Goal: Task Accomplishment & Management: Complete application form

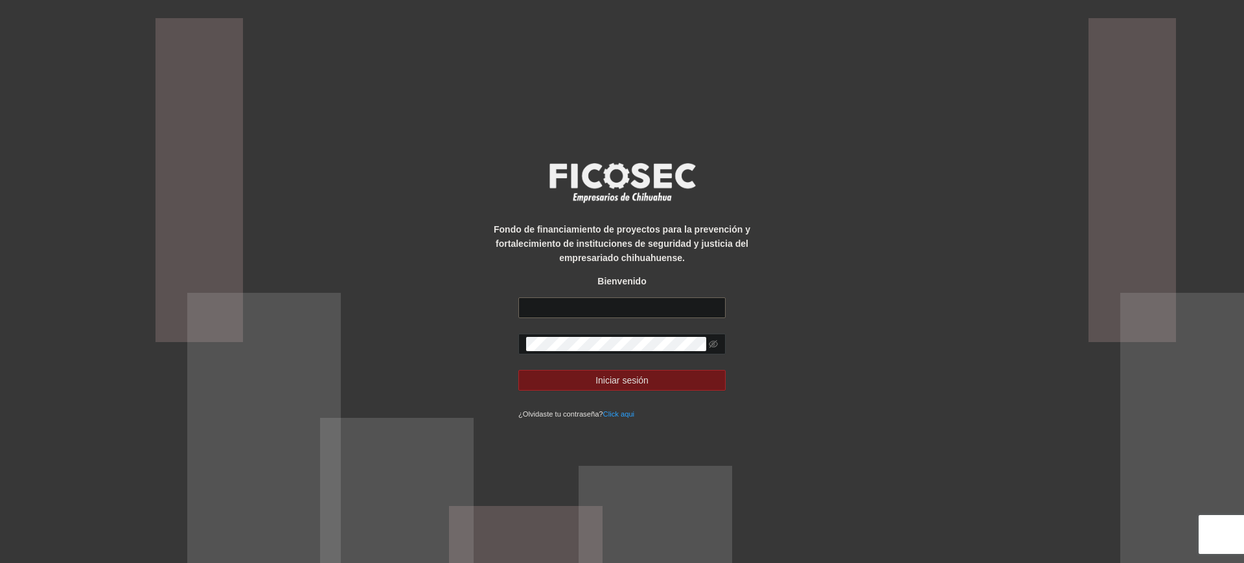
click at [581, 300] on input "text" at bounding box center [622, 307] width 207 height 21
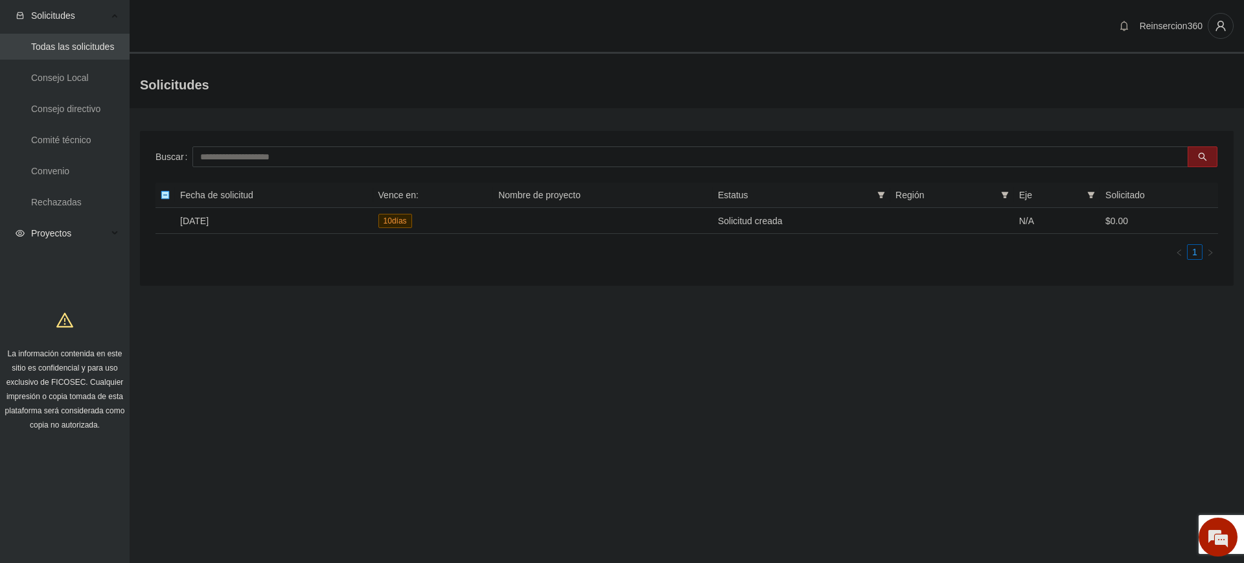
click at [52, 233] on span "Proyectos" at bounding box center [69, 233] width 76 height 26
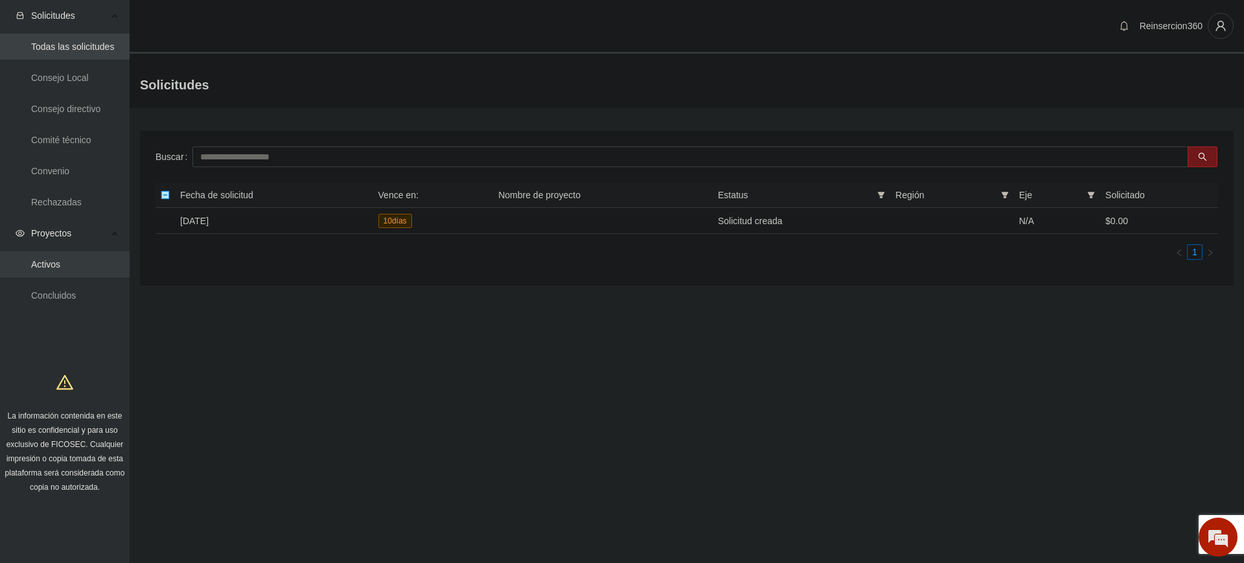
click at [50, 261] on link "Activos" at bounding box center [45, 264] width 29 height 10
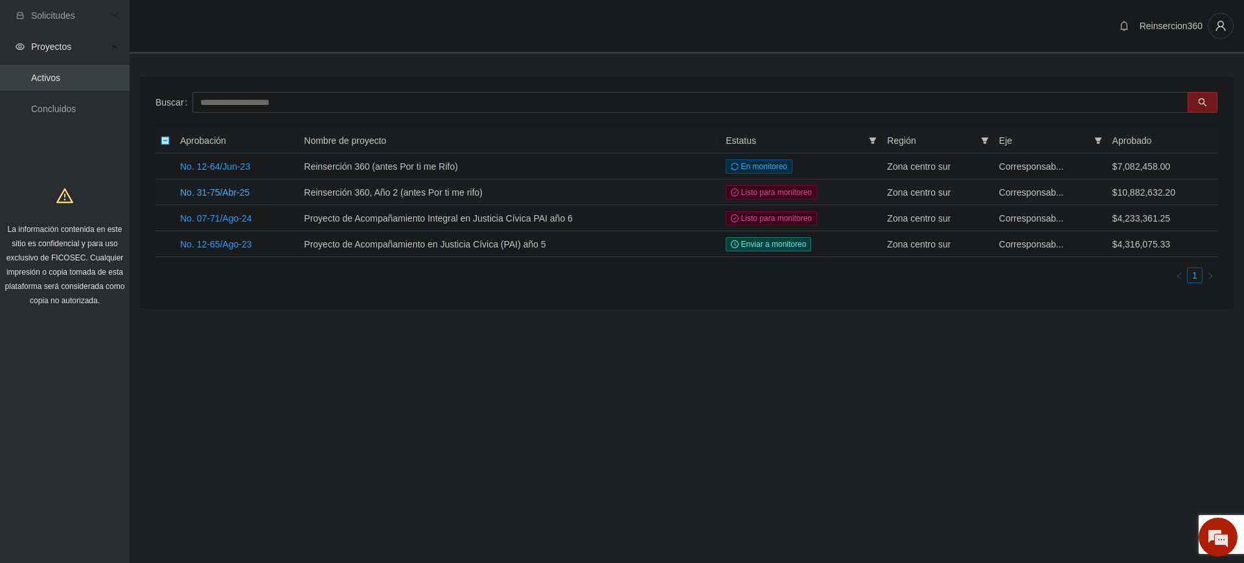
click at [211, 190] on link "No. 31-75/Abr-25" at bounding box center [214, 192] width 69 height 10
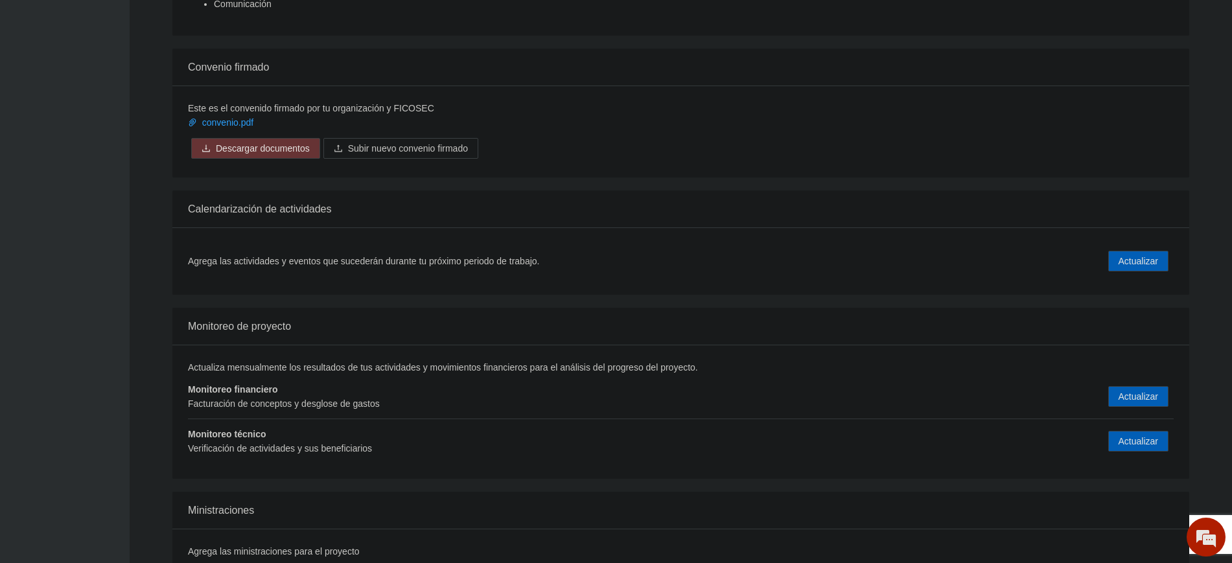
scroll to position [1823, 0]
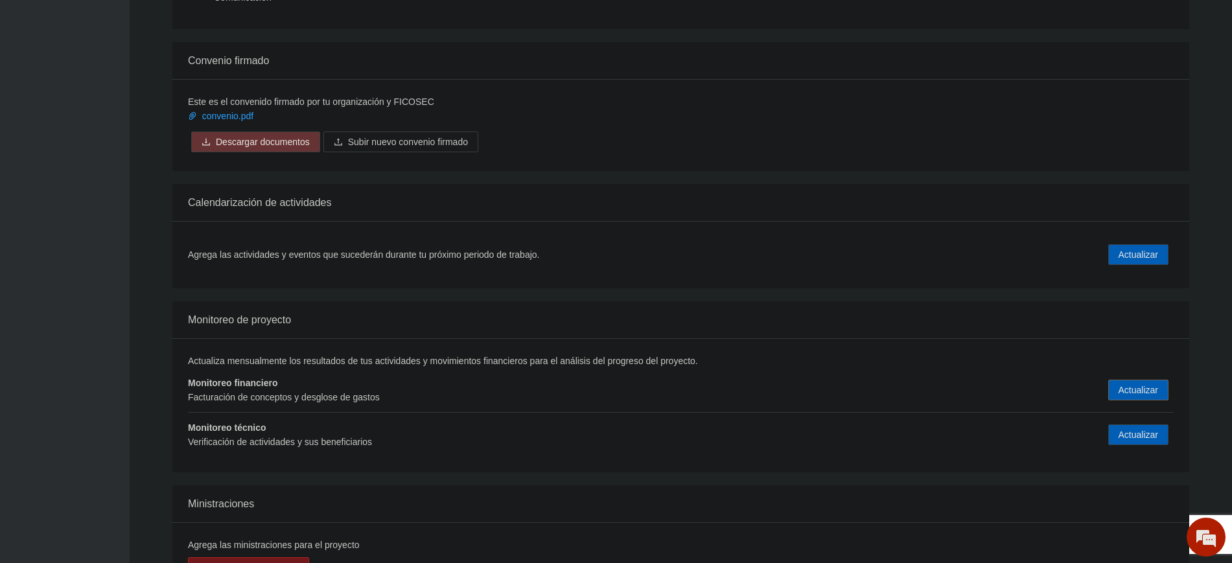
click at [1136, 380] on button "Actualizar" at bounding box center [1138, 390] width 60 height 21
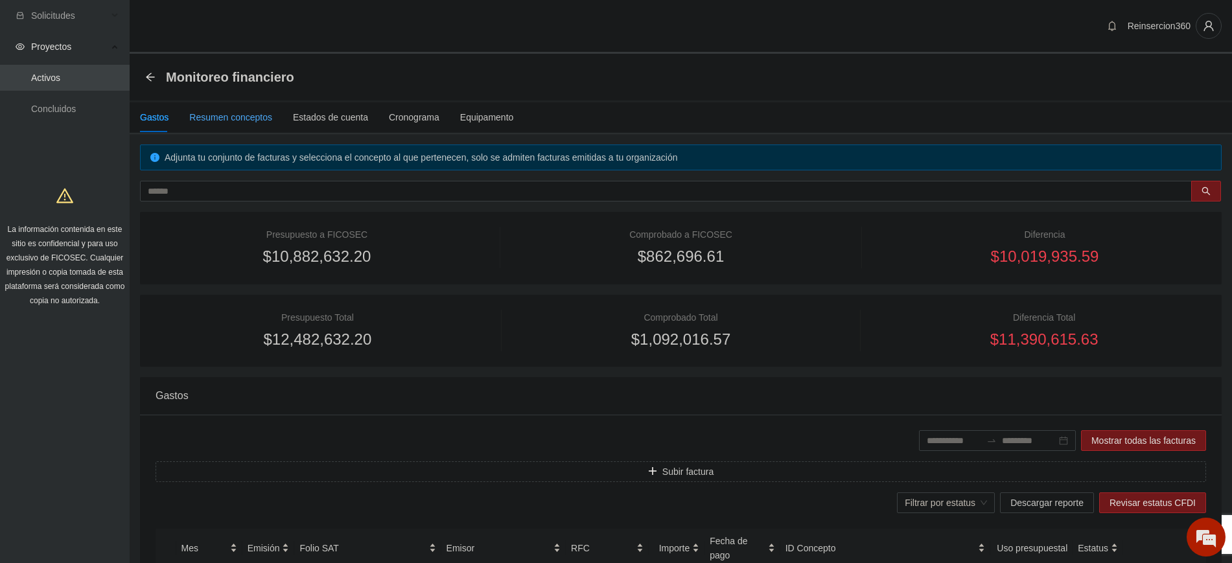
click at [205, 119] on div "Resumen conceptos" at bounding box center [230, 117] width 83 height 14
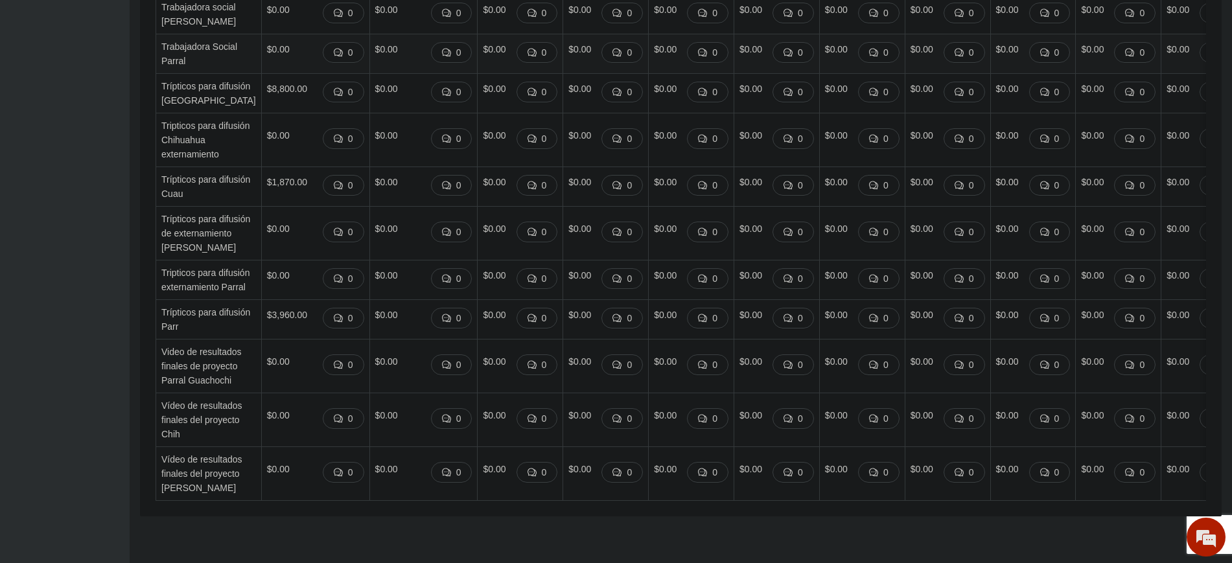
scroll to position [5639, 0]
drag, startPoint x: 235, startPoint y: 202, endPoint x: 293, endPoint y: 227, distance: 63.0
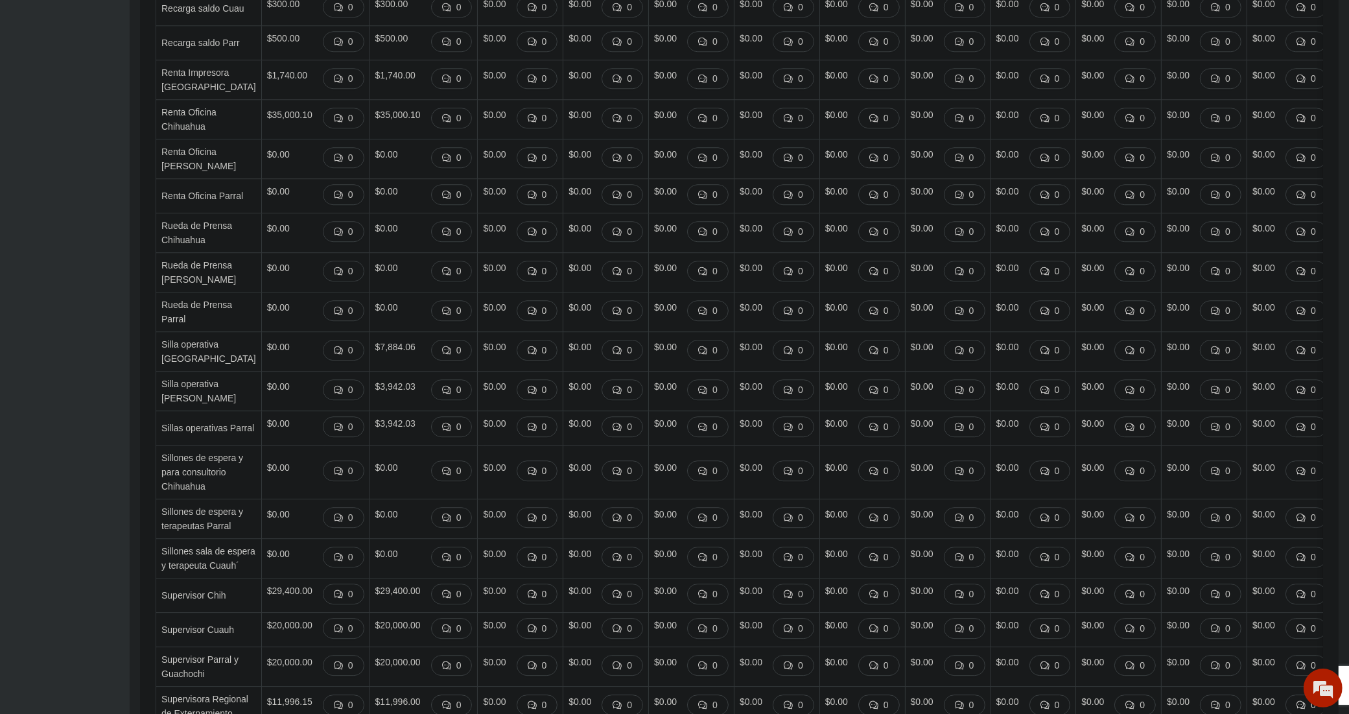
scroll to position [4153, 0]
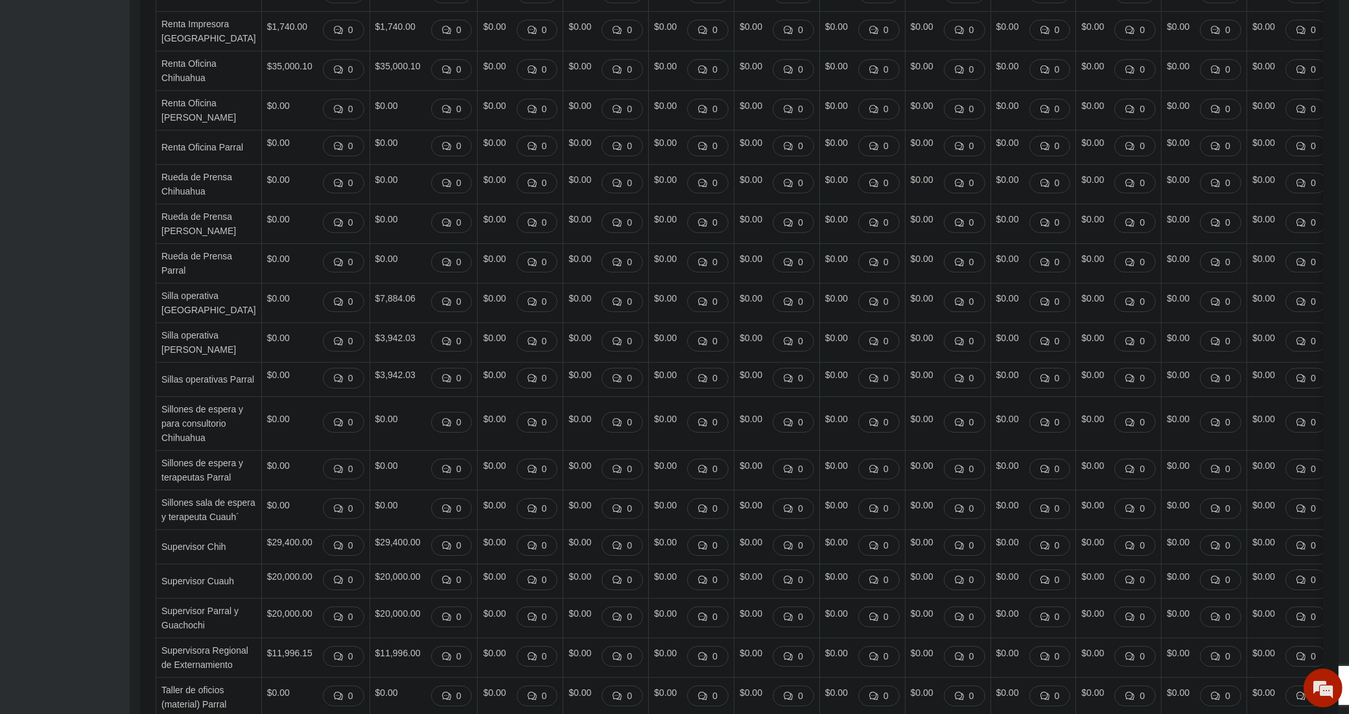
drag, startPoint x: 200, startPoint y: 410, endPoint x: 161, endPoint y: 397, distance: 40.8
copy td "Psicoterapeuta PPL Parr"
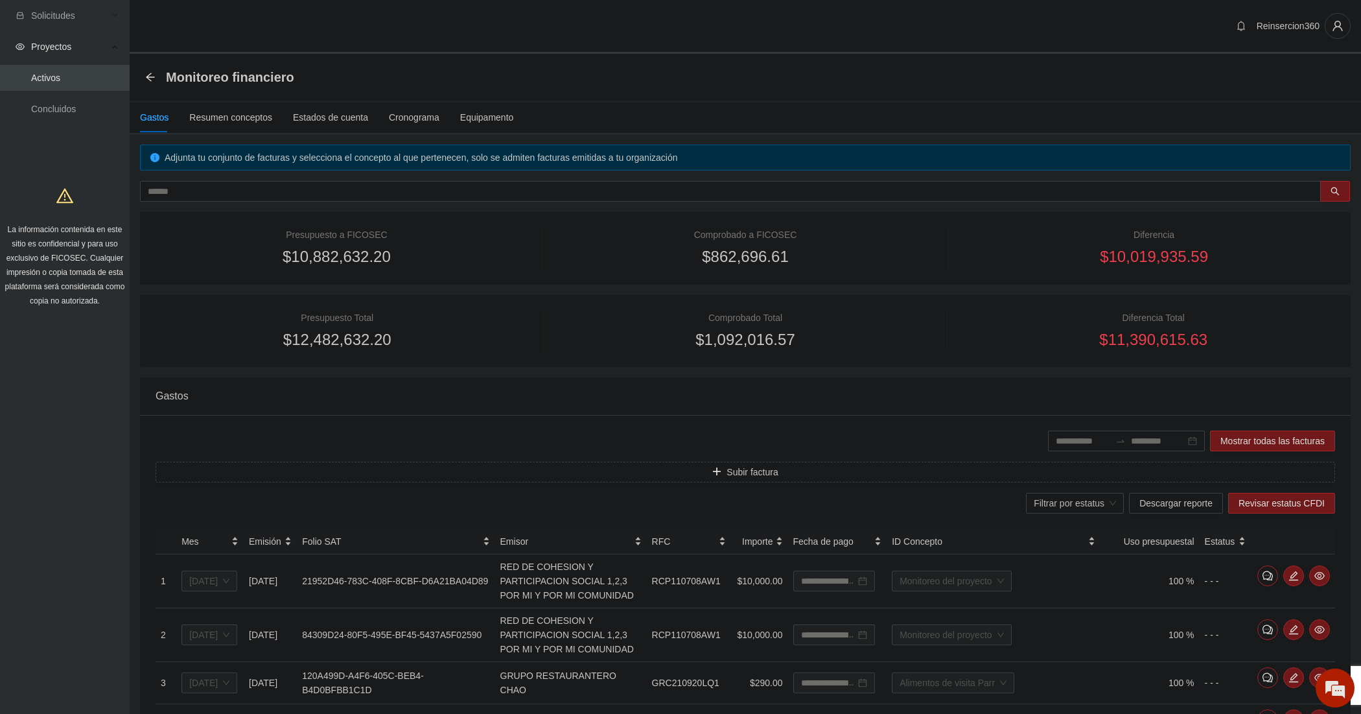
type input "**********"
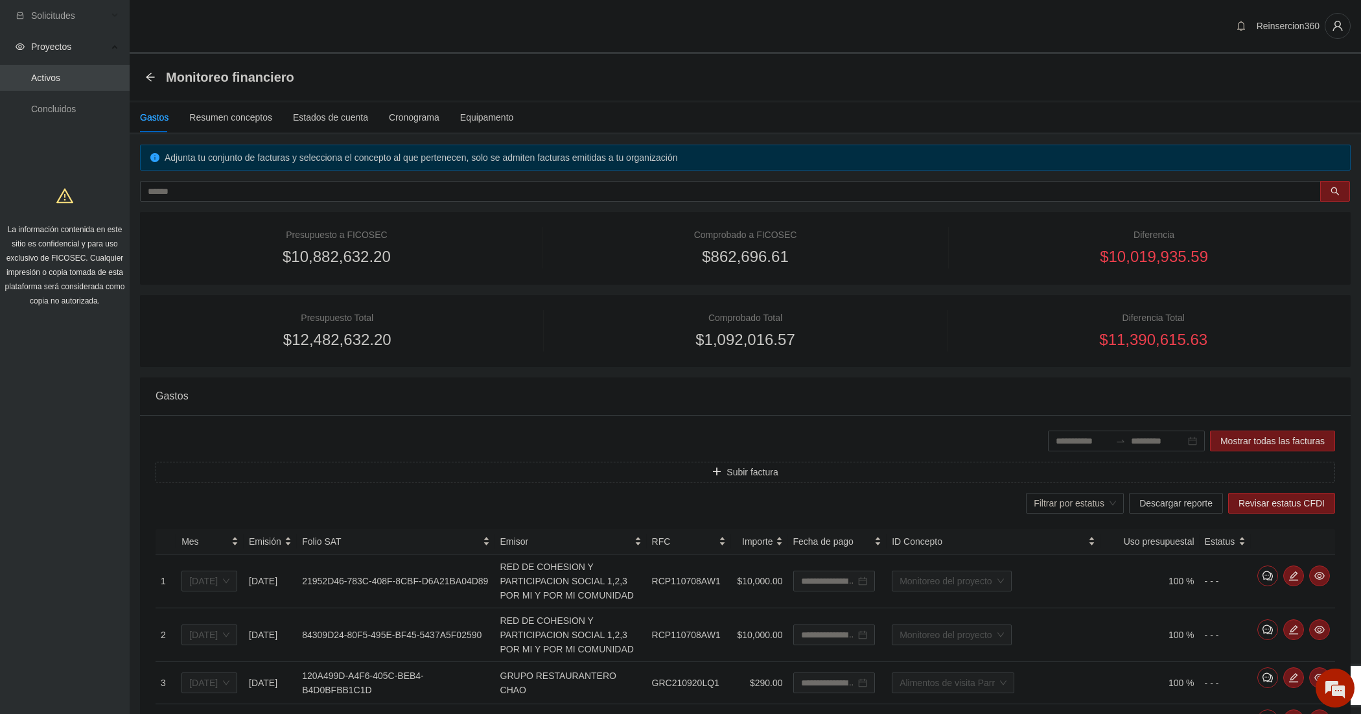
type input "**********"
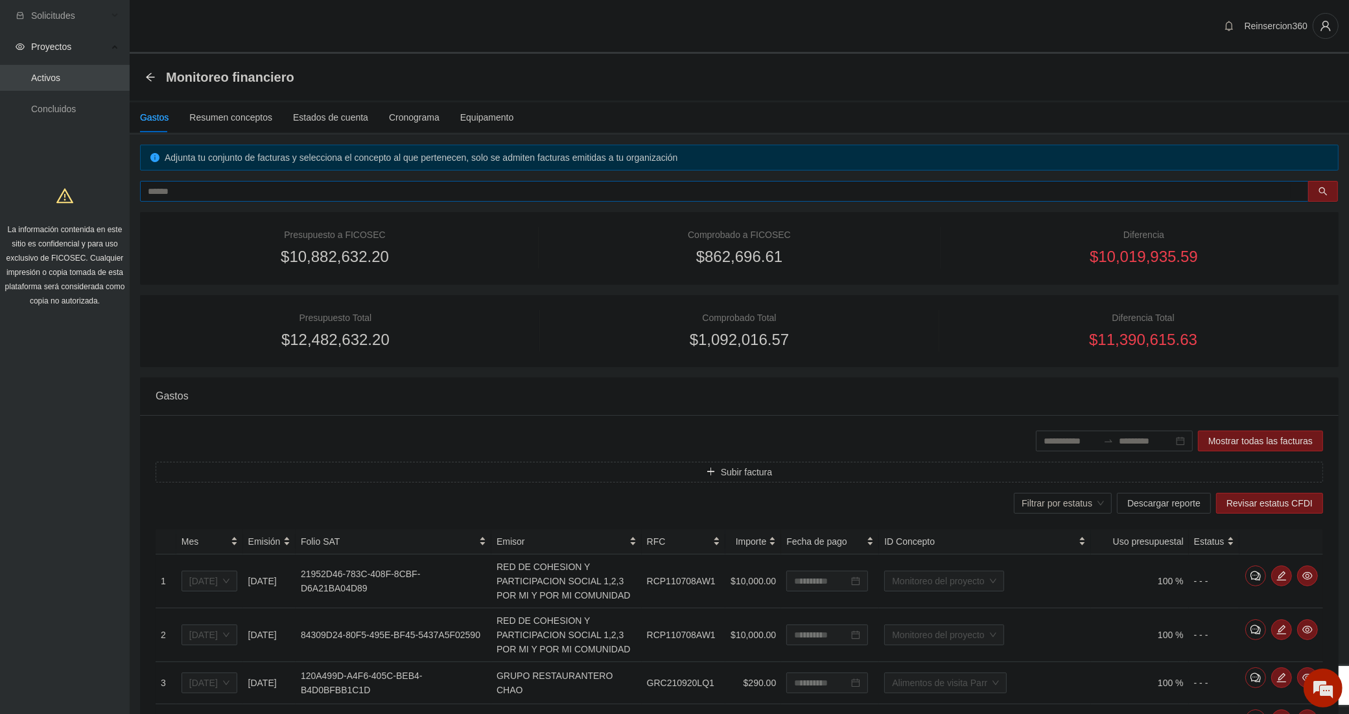
click at [248, 186] on input "text" at bounding box center [719, 191] width 1143 height 14
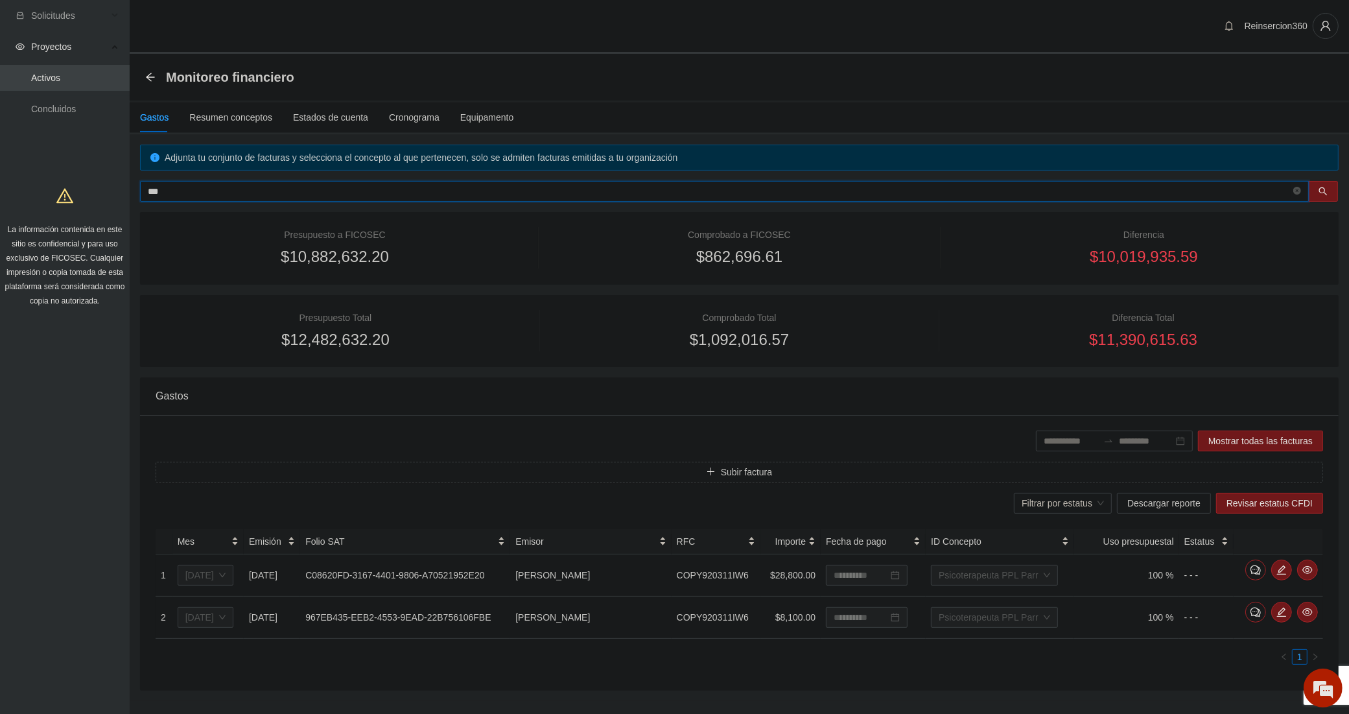
type input "***"
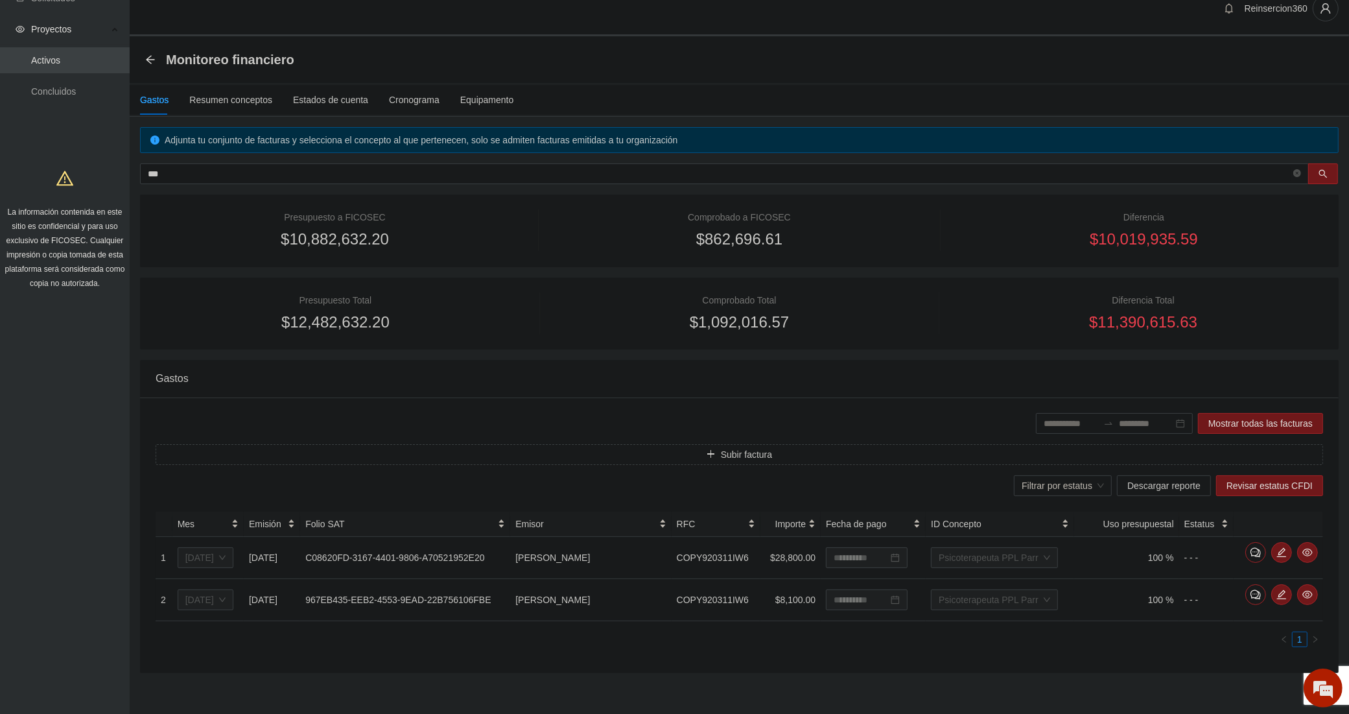
scroll to position [23, 0]
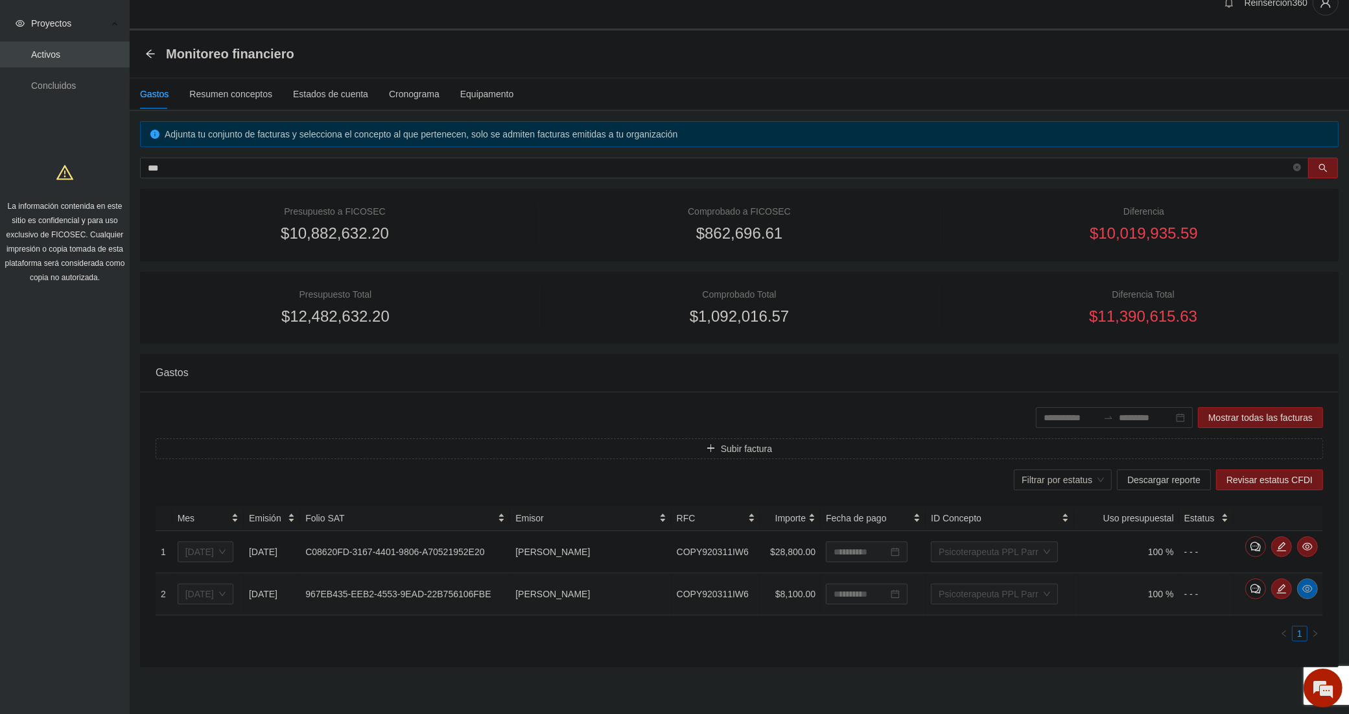
click at [1304, 585] on icon "eye" at bounding box center [1307, 588] width 10 height 10
drag, startPoint x: 659, startPoint y: 592, endPoint x: 539, endPoint y: 590, distance: 120.6
click at [539, 590] on td "YADIR JASSIEL CORRAL PEREZ" at bounding box center [590, 594] width 161 height 42
copy td "YADIR JASSIEL CORRAL PEREZ"
click at [1304, 539] on button "button" at bounding box center [1307, 546] width 21 height 21
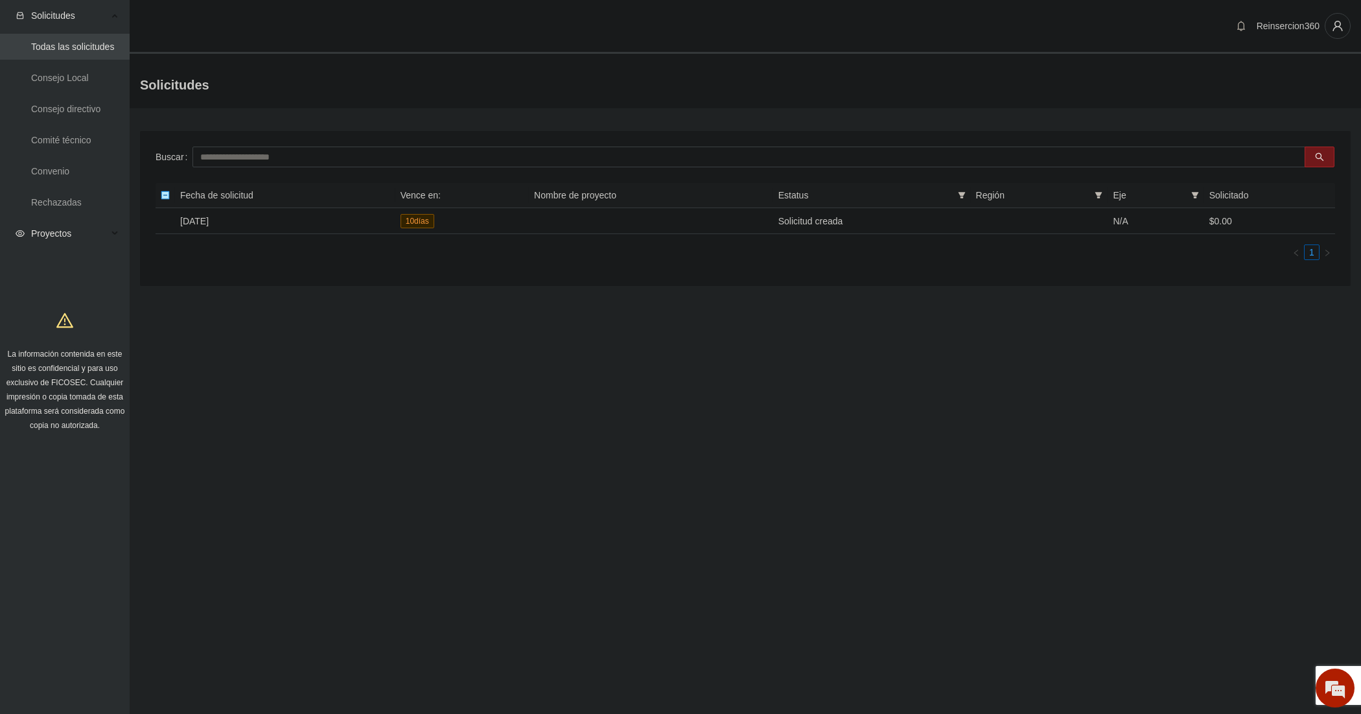
click at [46, 230] on span "Proyectos" at bounding box center [69, 233] width 76 height 26
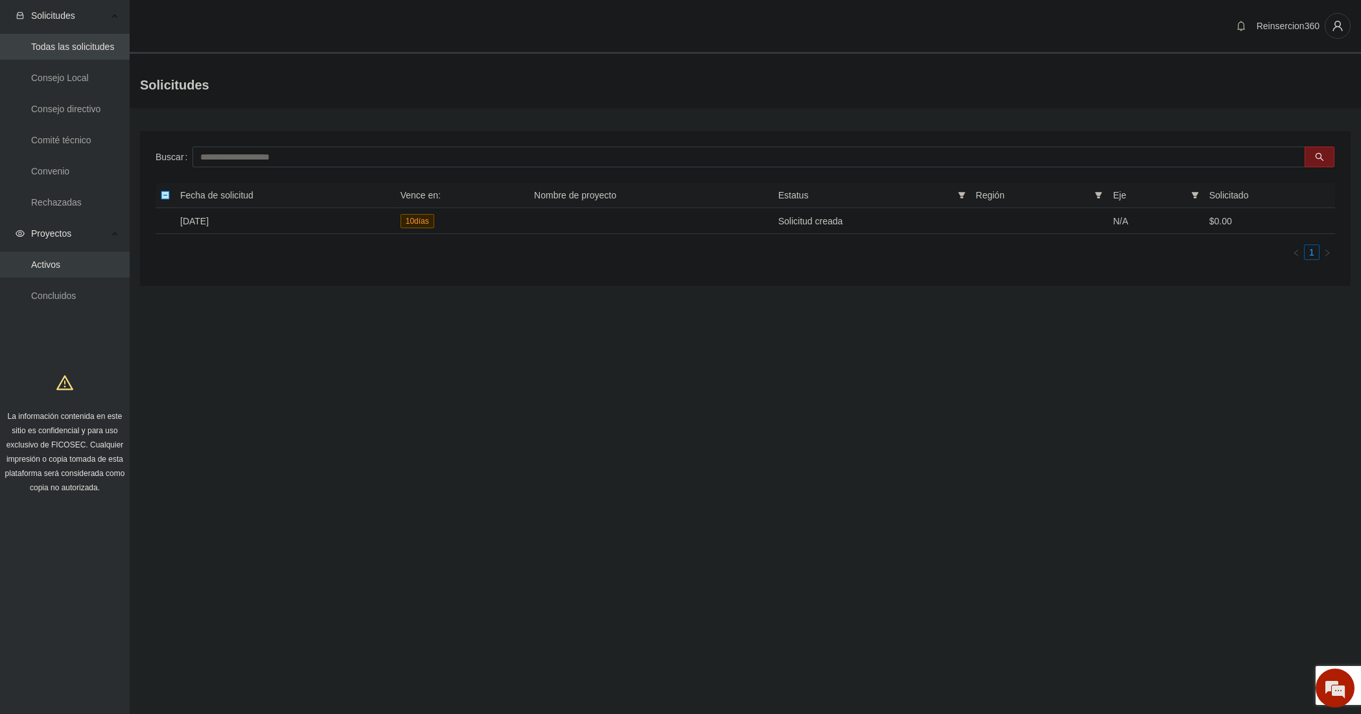
click at [47, 259] on link "Activos" at bounding box center [45, 264] width 29 height 10
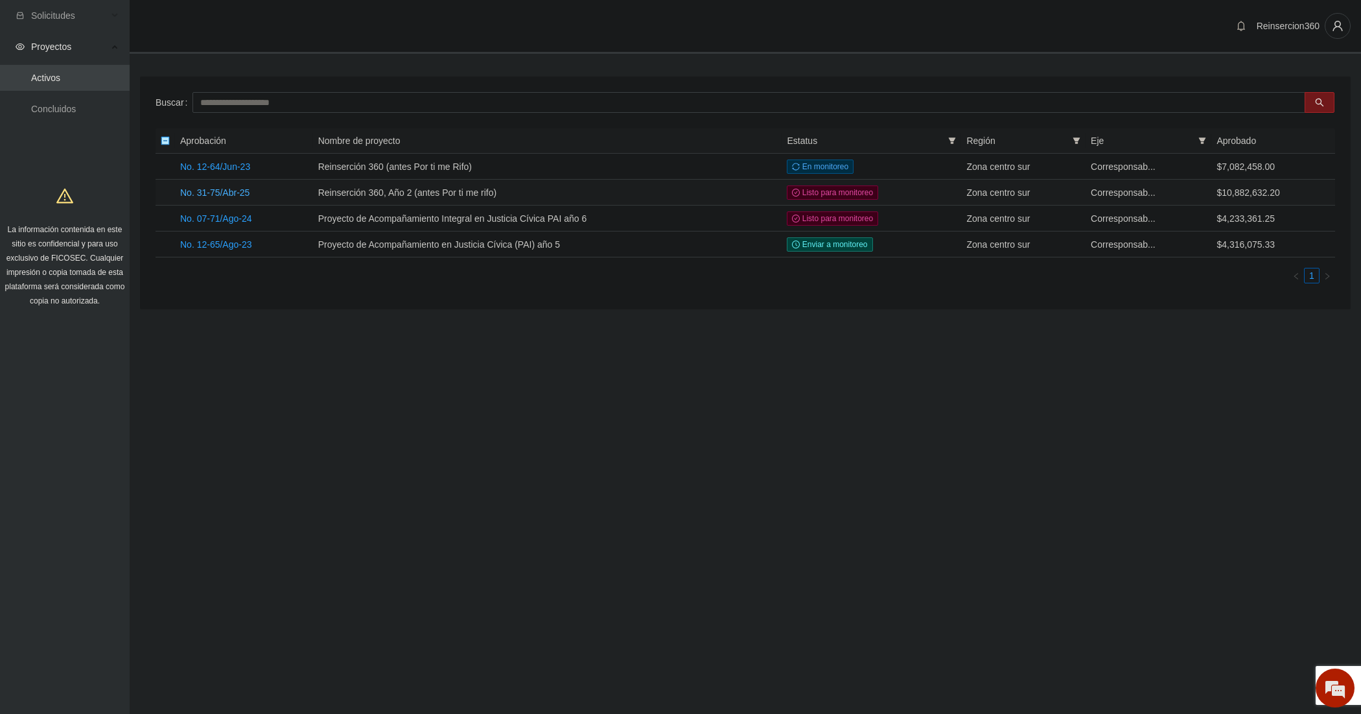
click at [220, 189] on link "No. 31-75/Abr-25" at bounding box center [214, 192] width 69 height 10
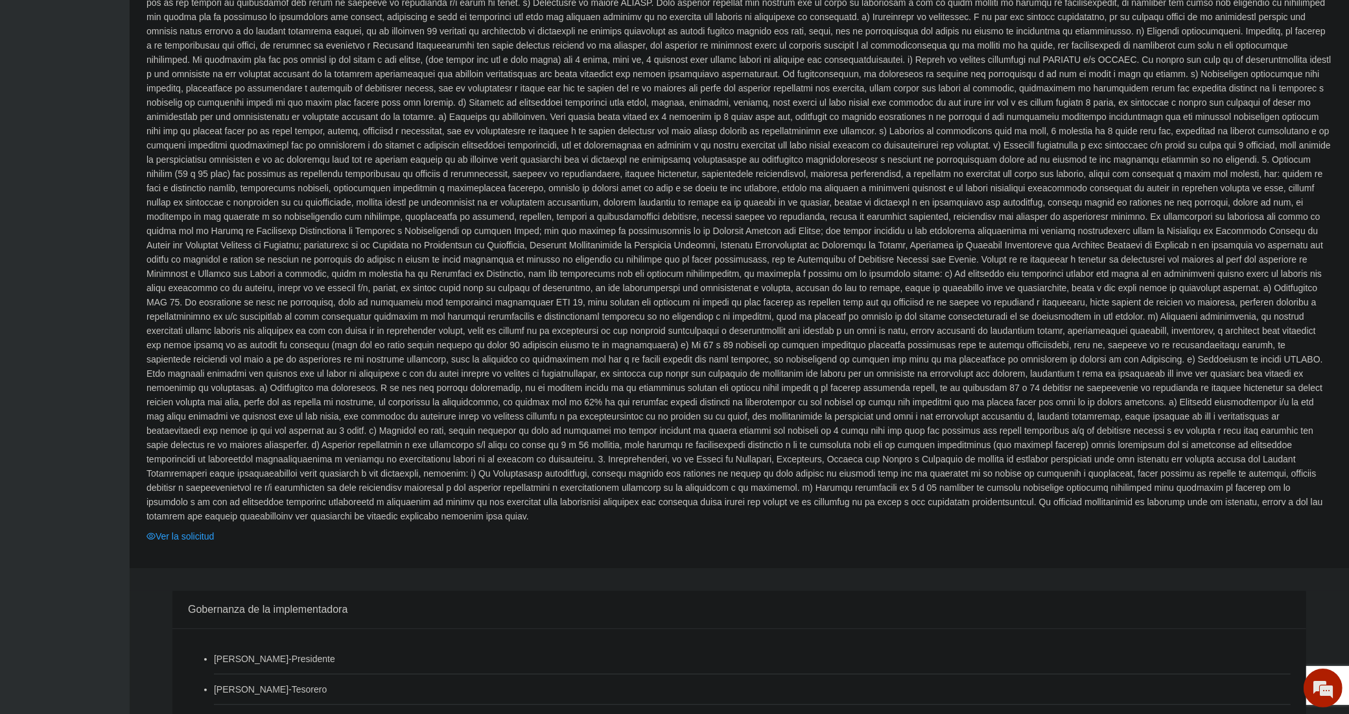
scroll to position [648, 0]
click at [189, 528] on link "Ver la solicitud" at bounding box center [179, 535] width 67 height 14
click at [200, 528] on link "Ver la solicitud" at bounding box center [179, 535] width 67 height 14
click at [192, 528] on link "Ver la solicitud" at bounding box center [179, 535] width 67 height 14
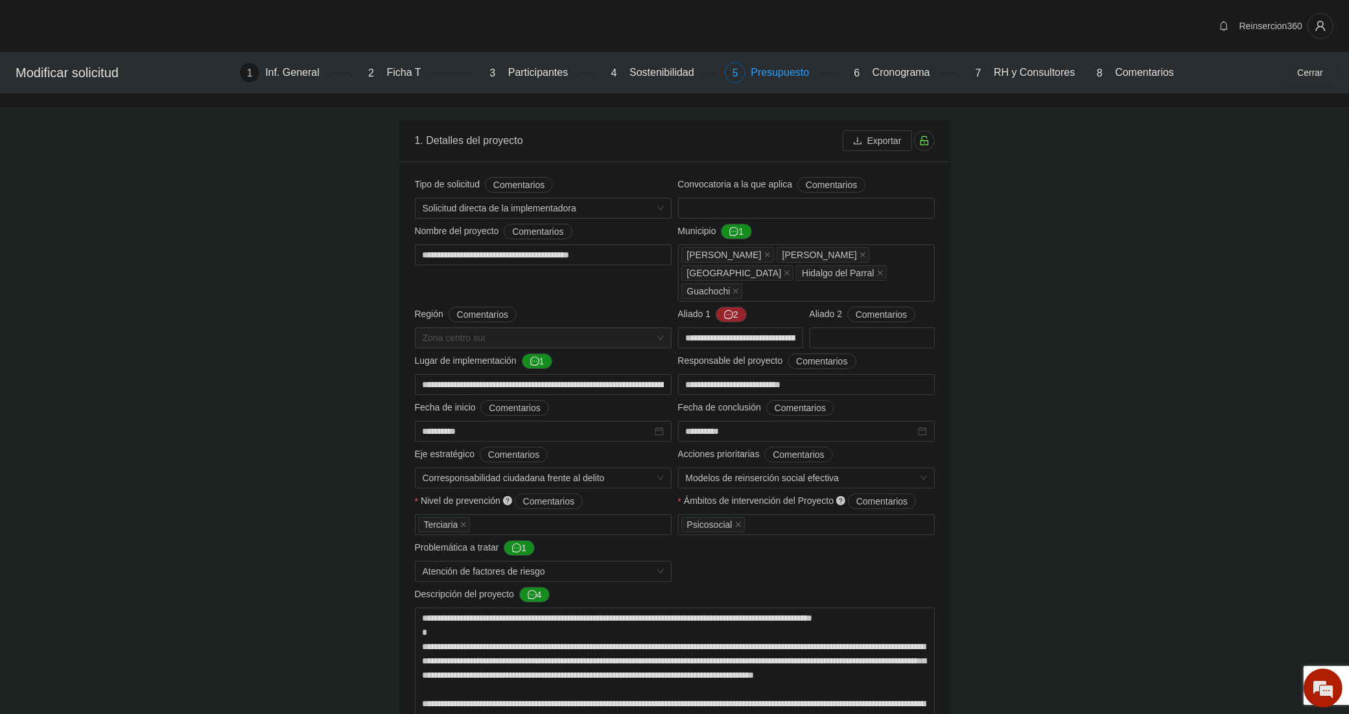
click at [778, 73] on div "Presupuesto" at bounding box center [785, 72] width 69 height 21
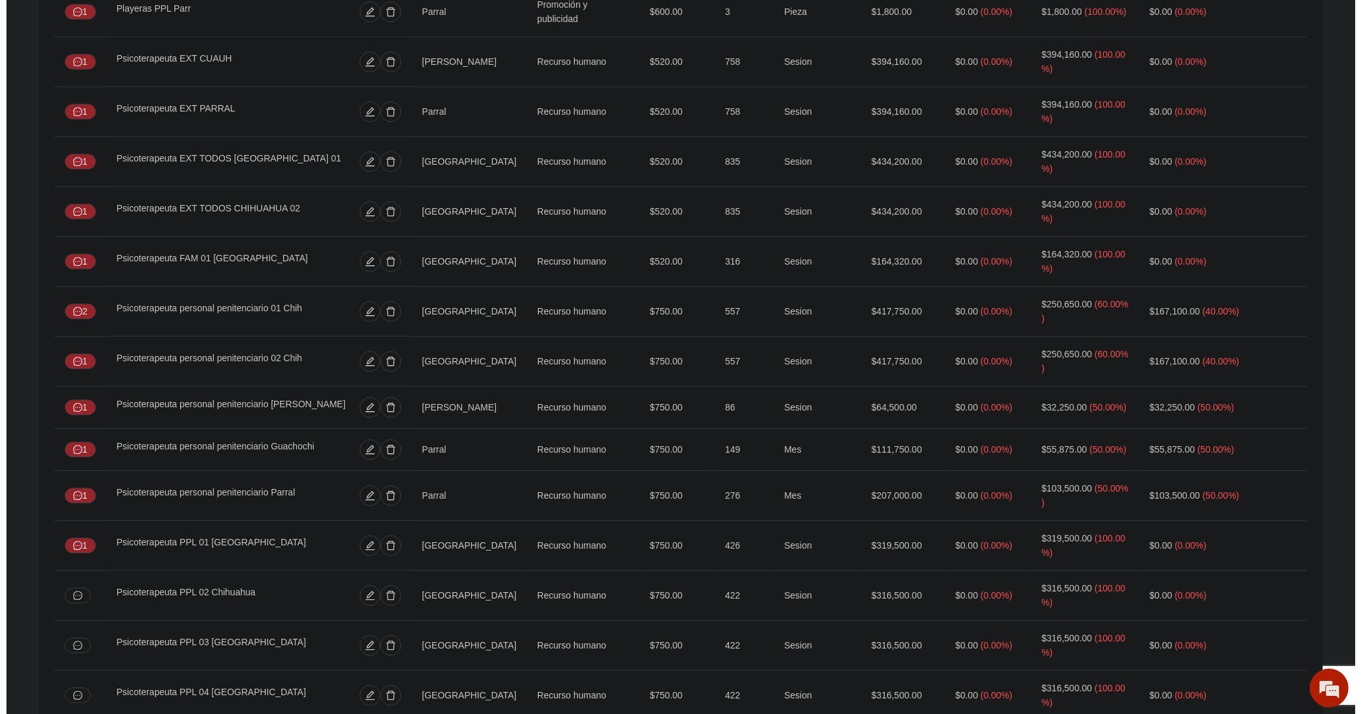
scroll to position [3670, 0]
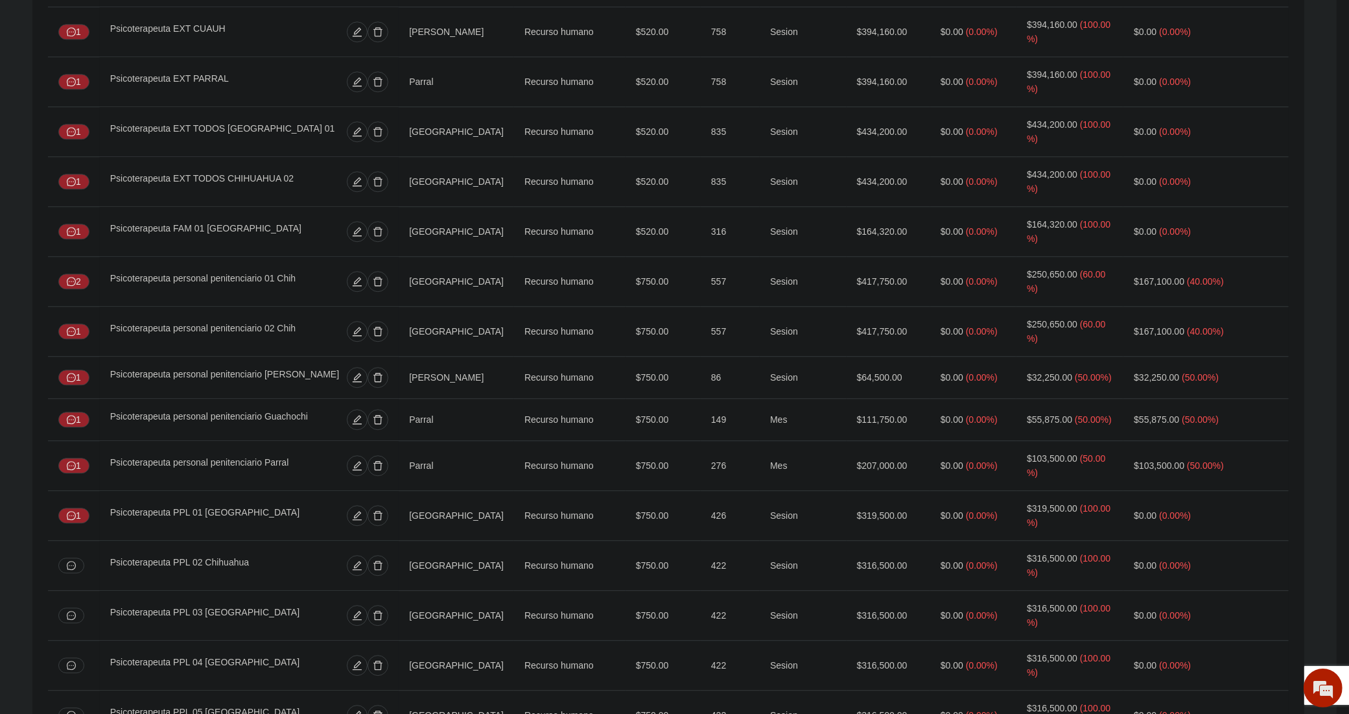
type input "**"
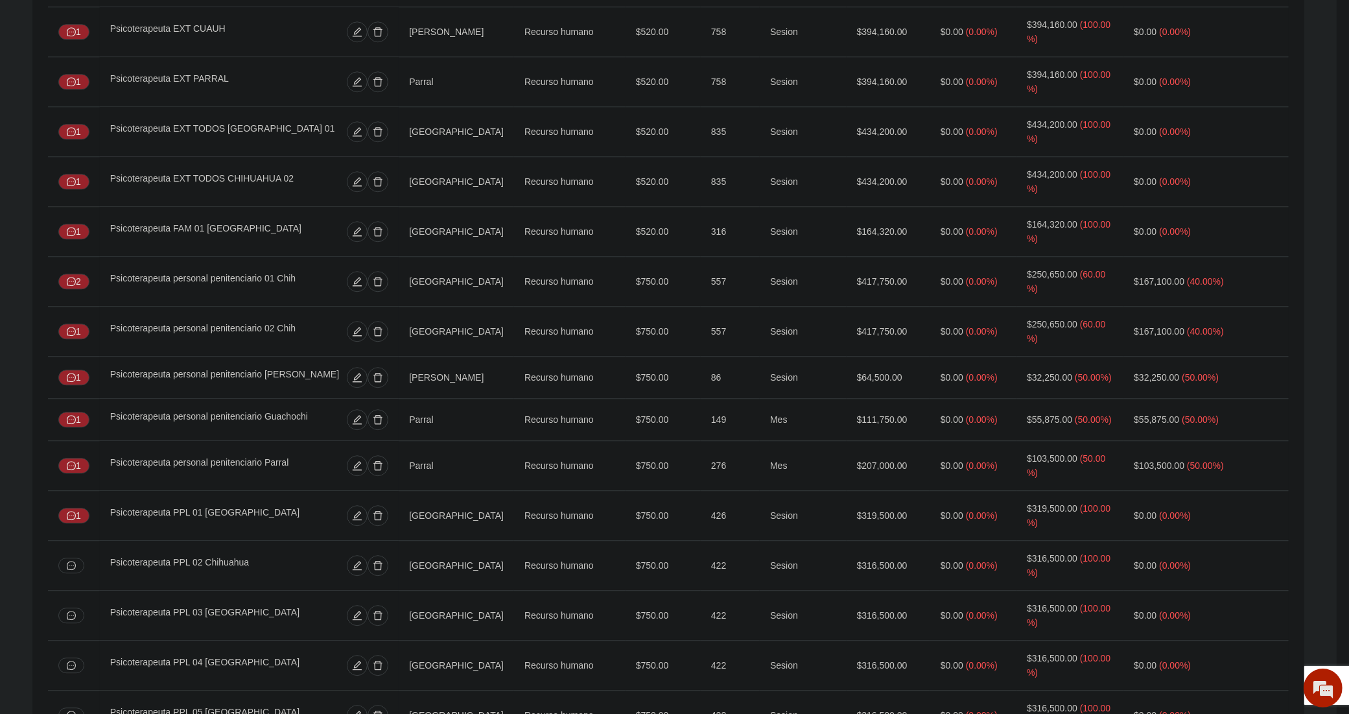
type input "**"
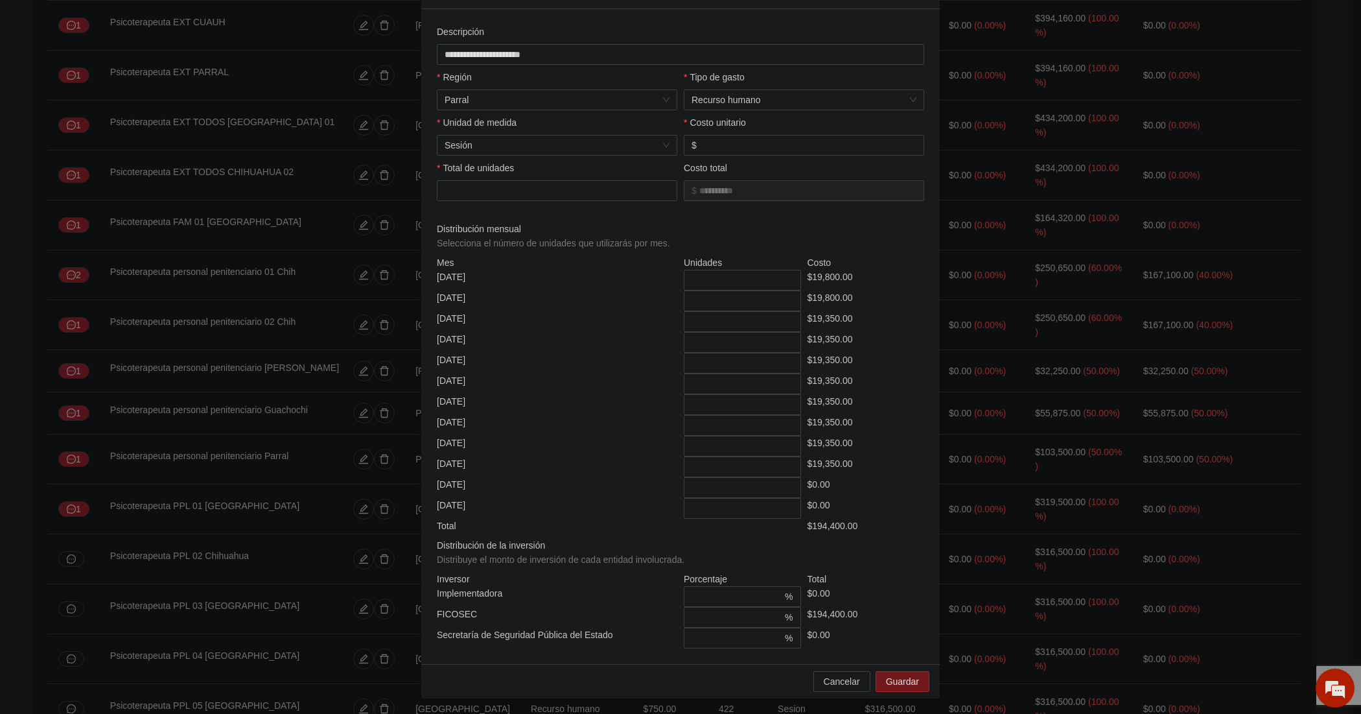
scroll to position [0, 0]
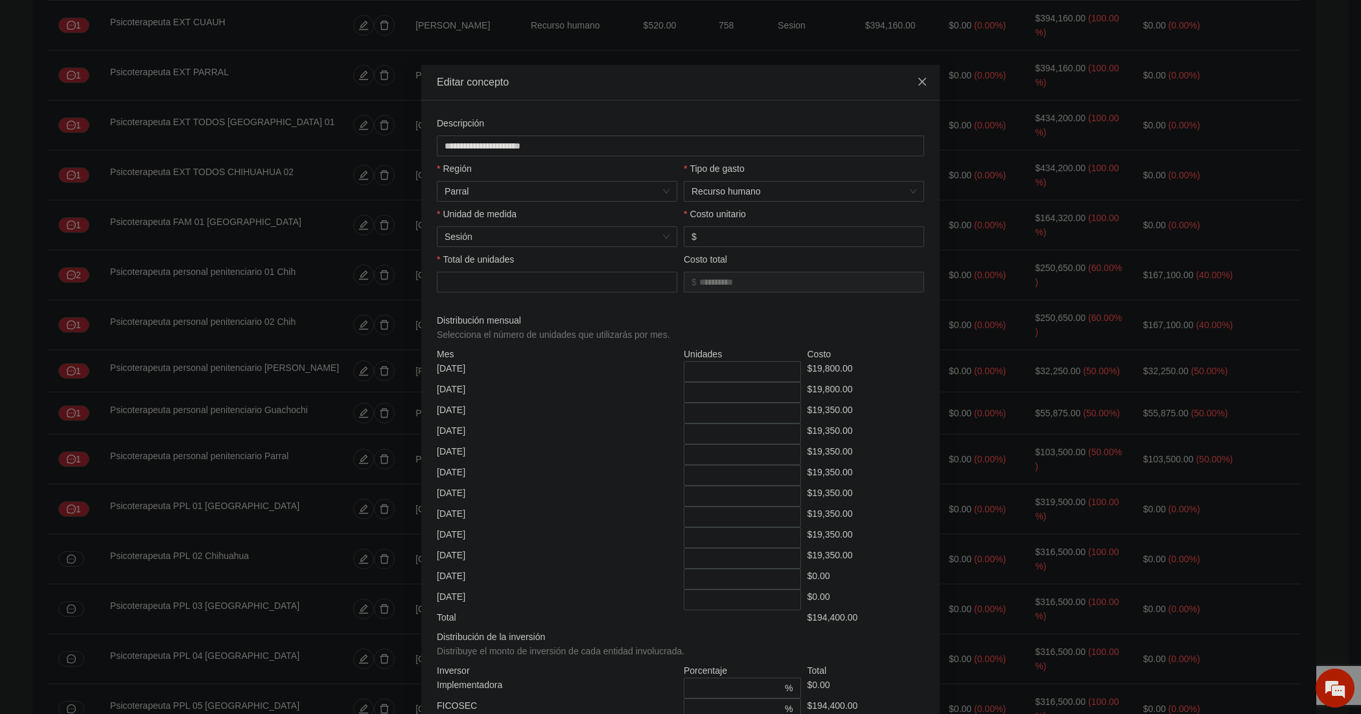
click at [918, 82] on icon "close" at bounding box center [922, 81] width 10 height 10
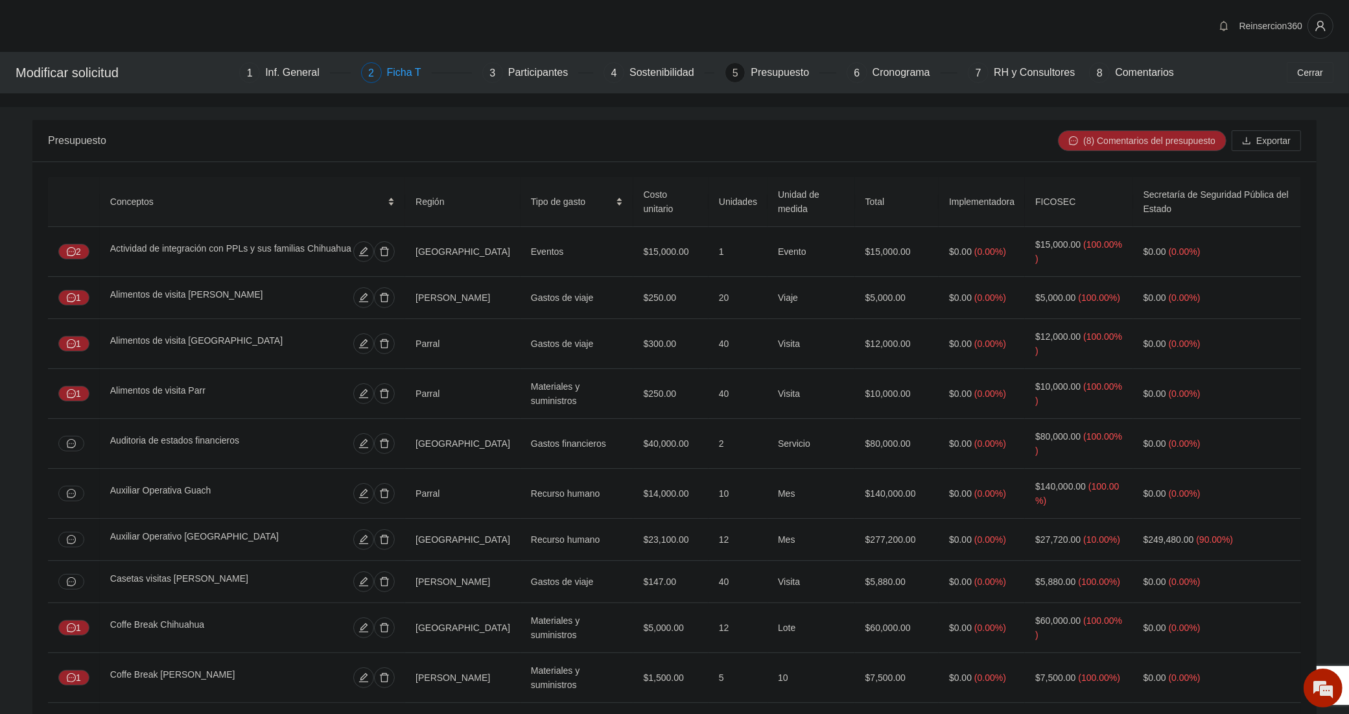
click at [396, 72] on div "Ficha T" at bounding box center [409, 72] width 45 height 21
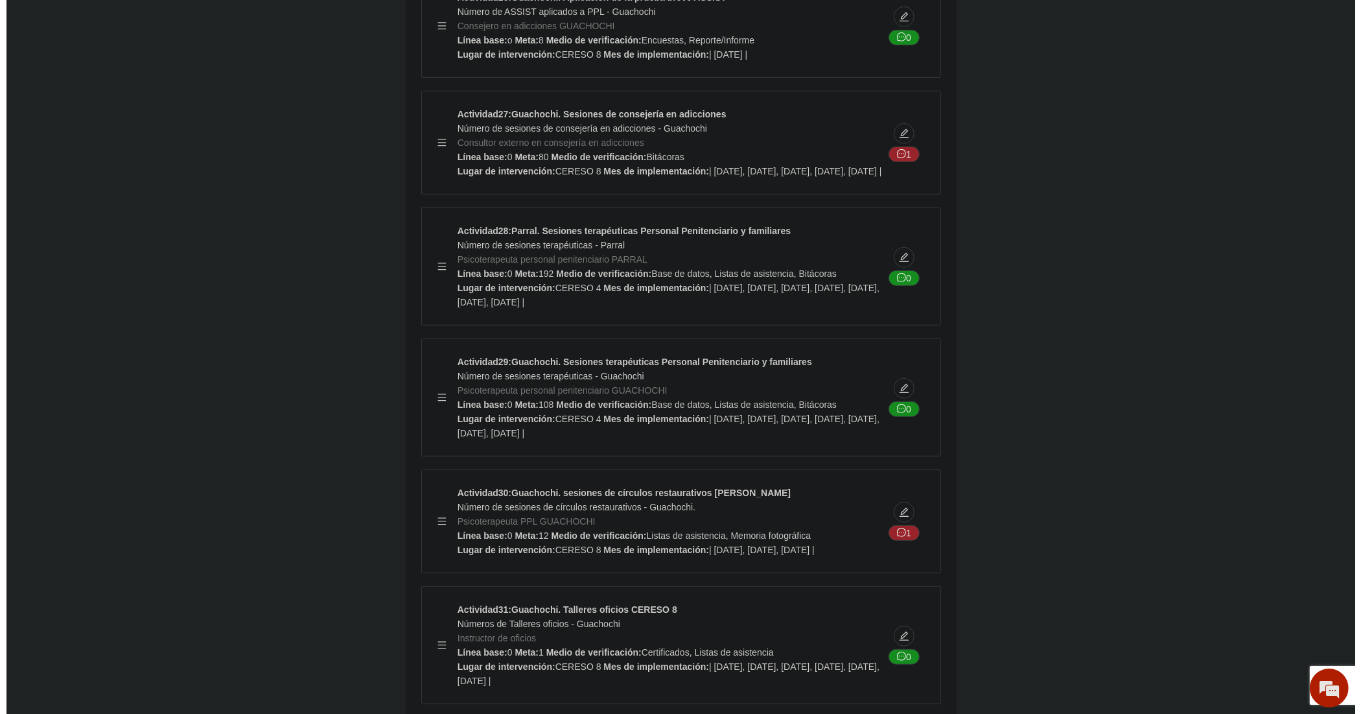
scroll to position [27912, 0]
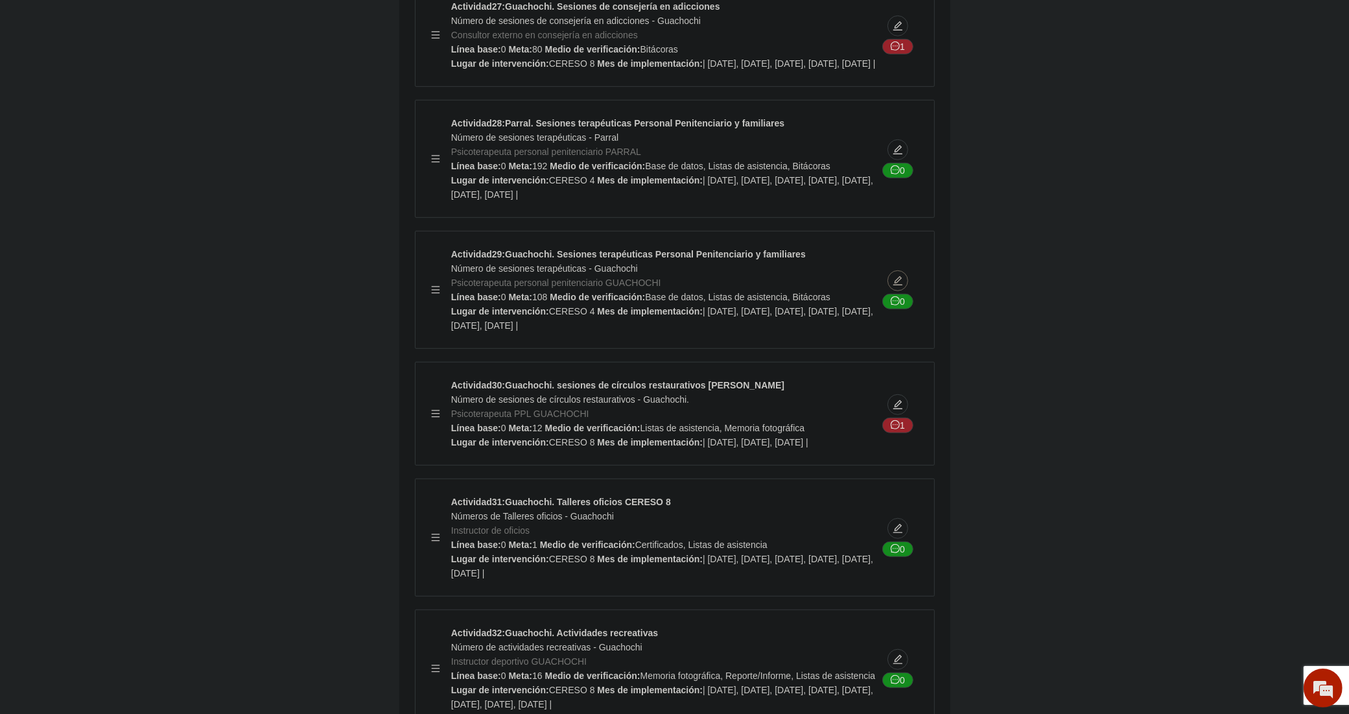
type textarea "********"
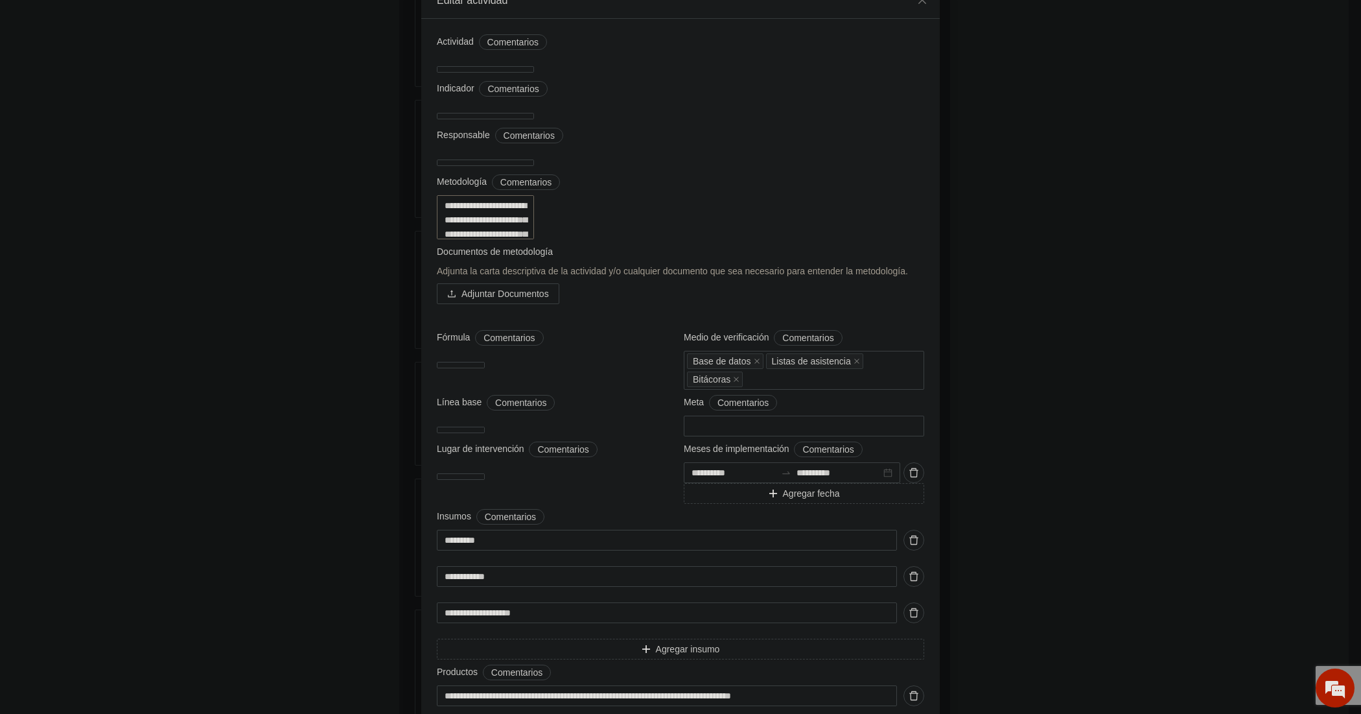
scroll to position [0, 0]
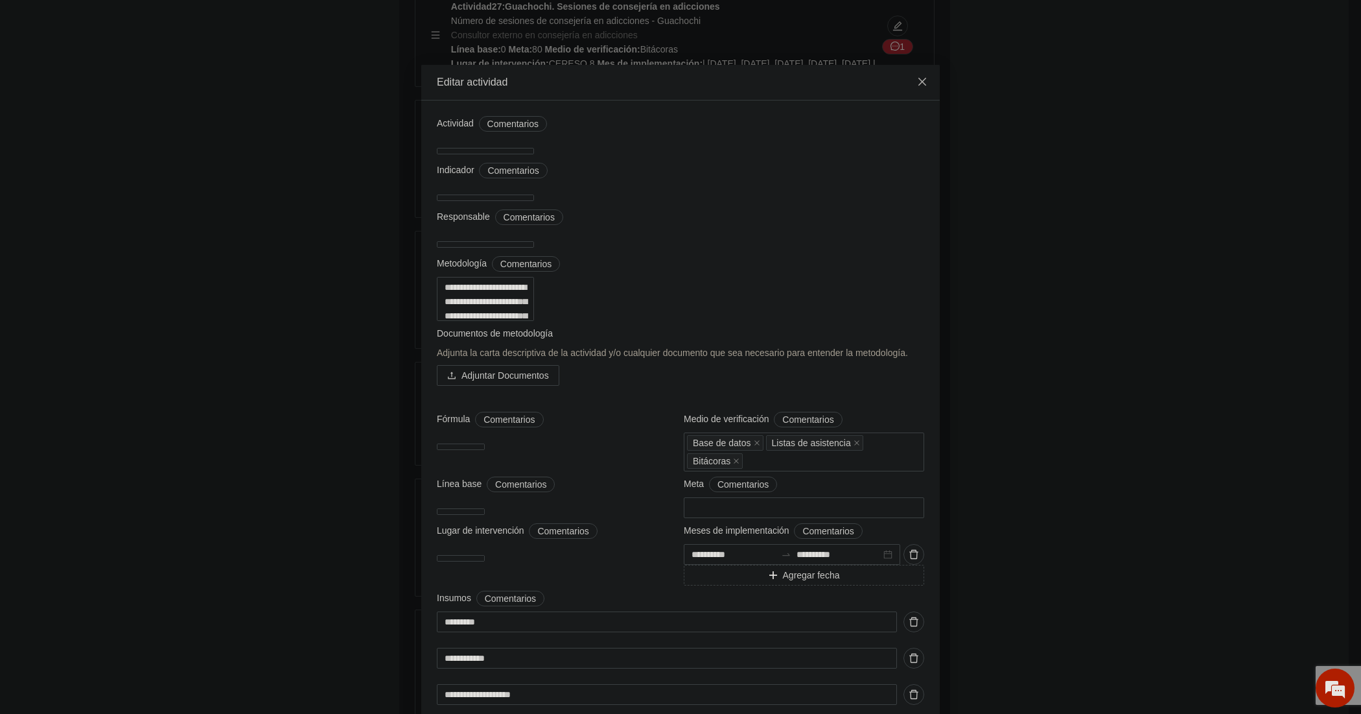
click at [924, 85] on span "Close" at bounding box center [922, 82] width 35 height 35
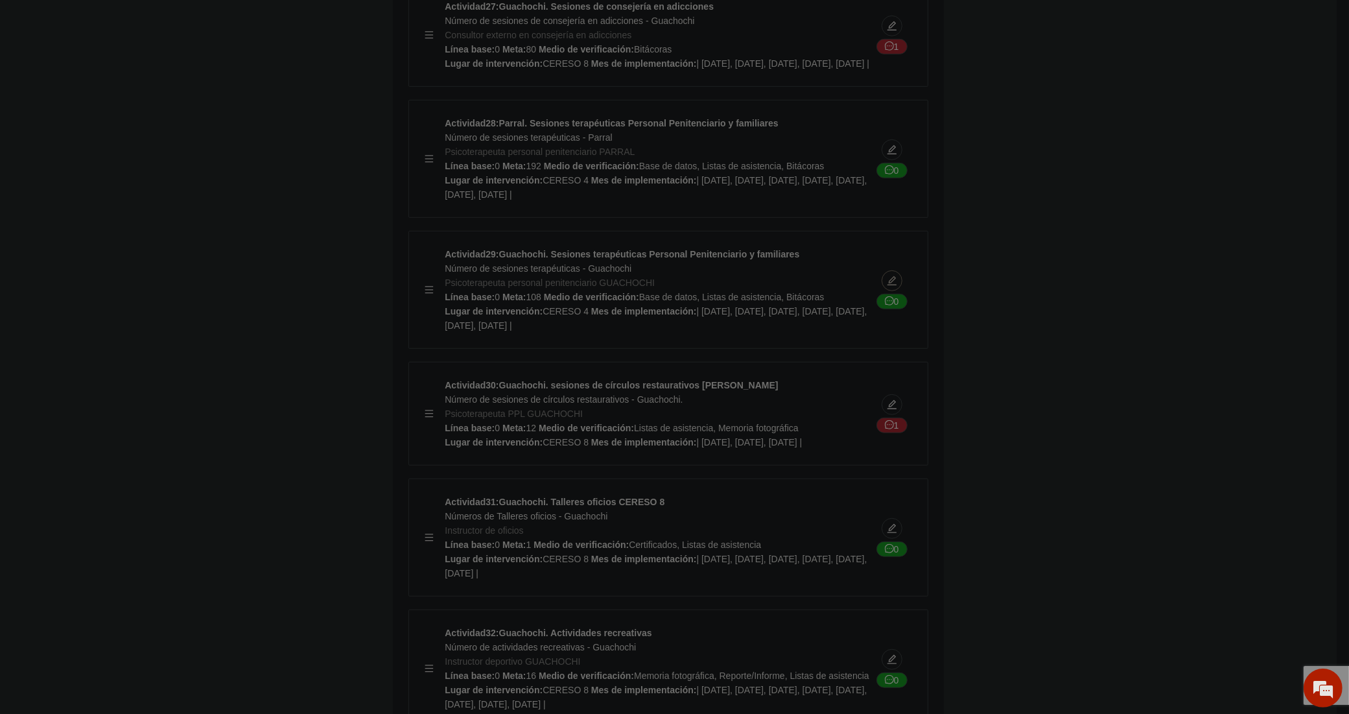
type textarea "********"
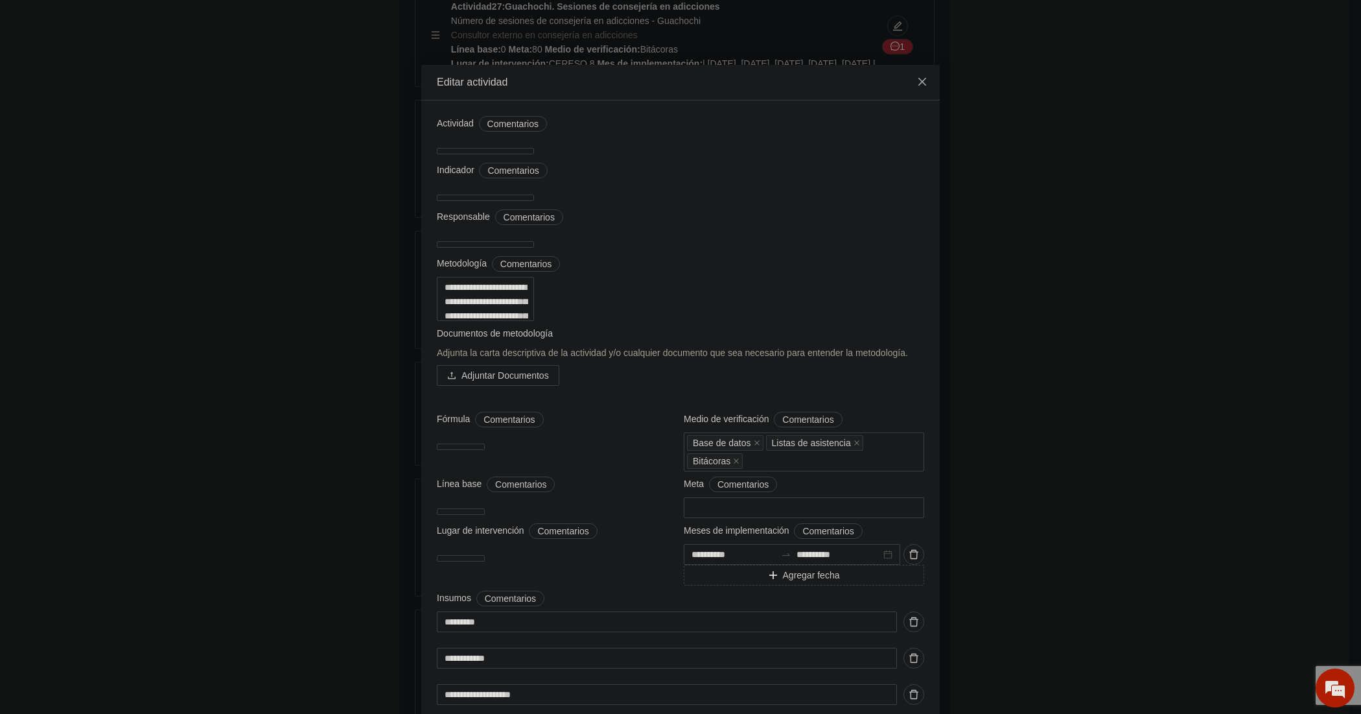
click at [918, 86] on icon "close" at bounding box center [922, 82] width 8 height 8
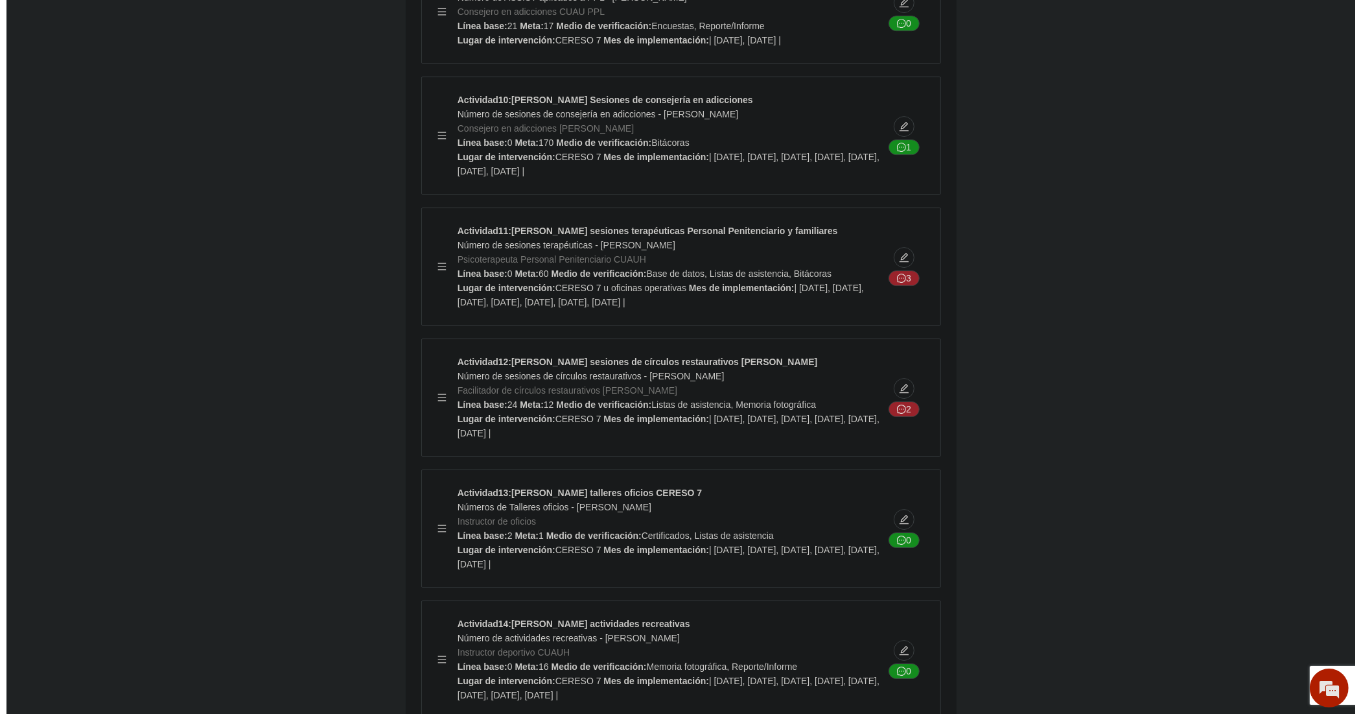
scroll to position [20883, 0]
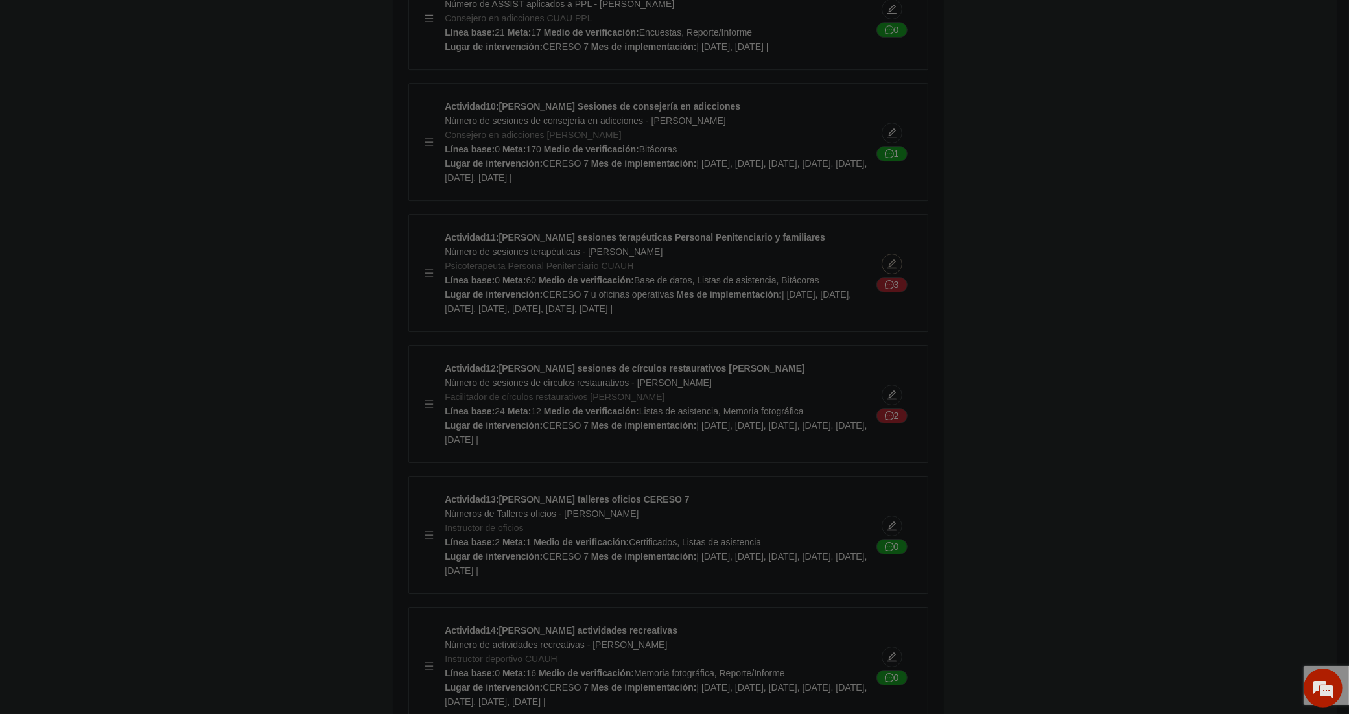
type textarea "**********"
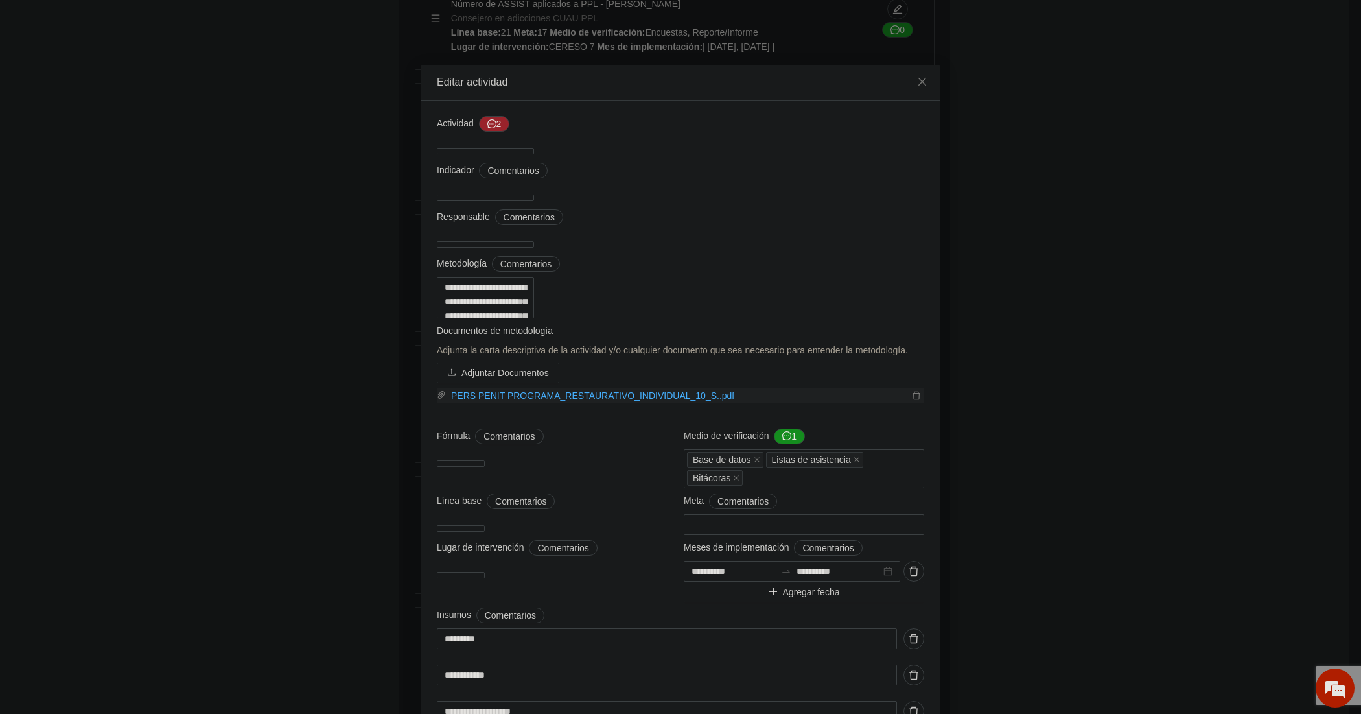
click at [649, 402] on link "PERS PENIT PROGRAMA_RESTAURATIVO_INDIVIDUAL_10_S..pdf" at bounding box center [677, 395] width 463 height 14
